Goal: Task Accomplishment & Management: Manage account settings

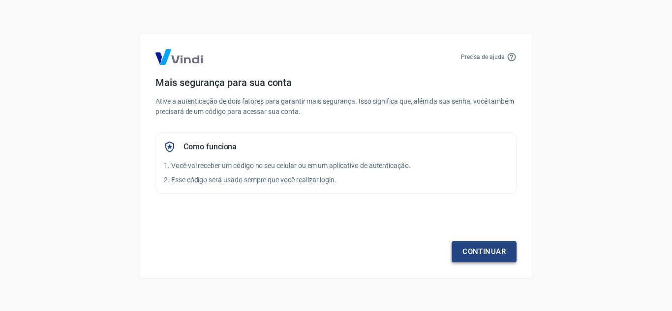
click at [462, 251] on link "Continuar" at bounding box center [483, 251] width 65 height 21
